Goal: Browse casually

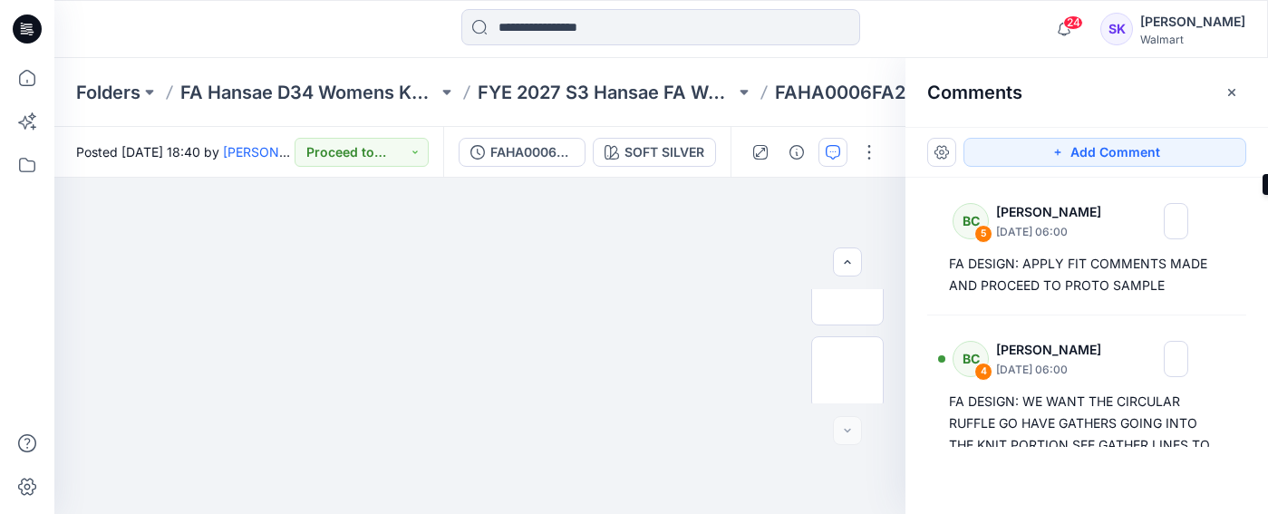
scroll to position [301, 0]
